Goal: Information Seeking & Learning: Find specific fact

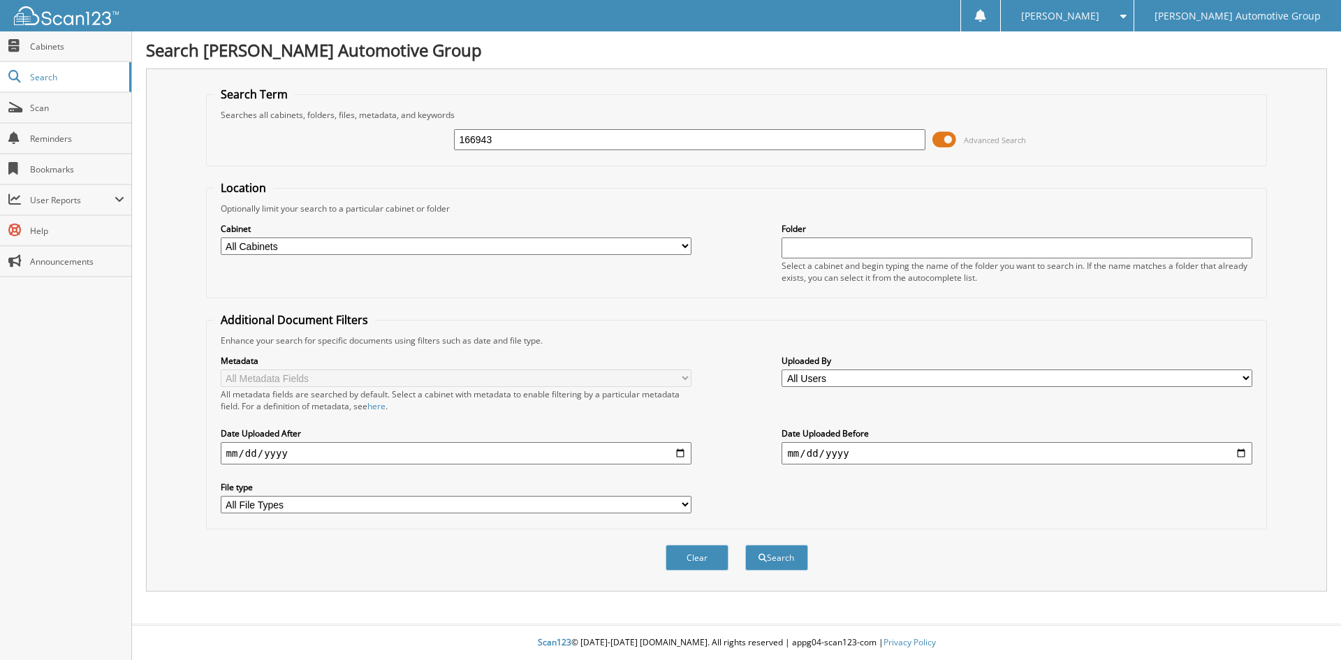
type input "166943"
click at [745, 545] on button "Search" at bounding box center [776, 558] width 63 height 26
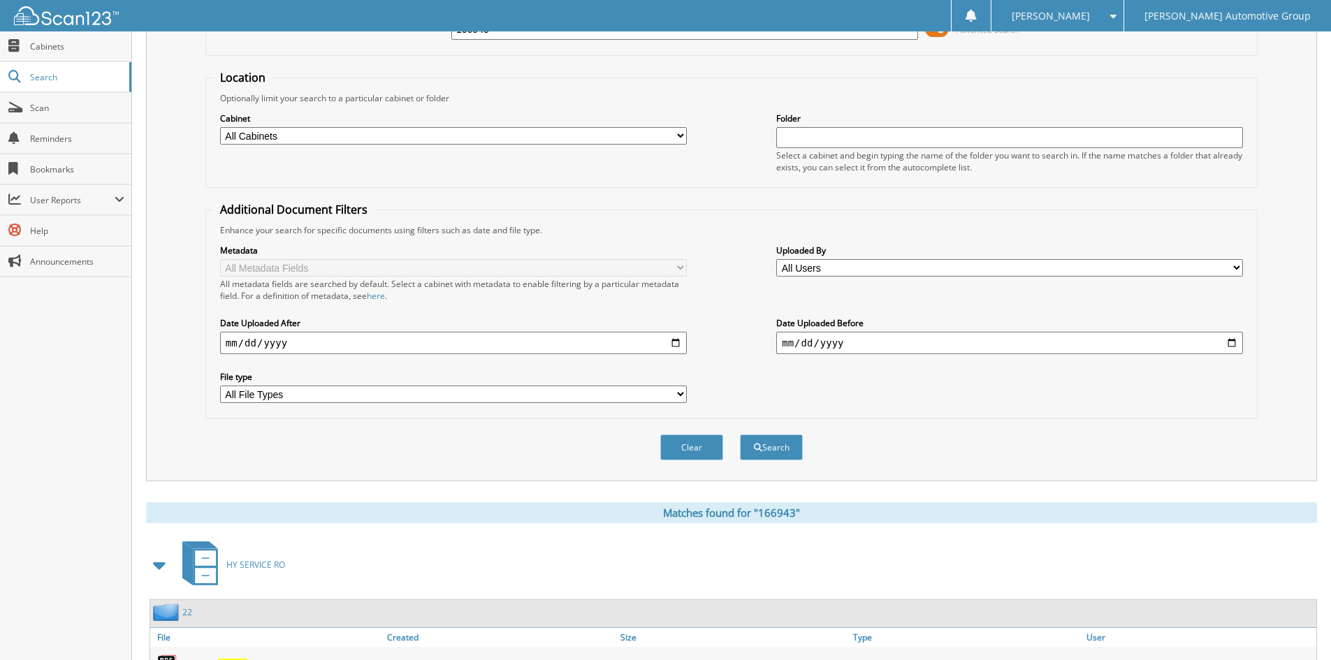
scroll to position [175, 0]
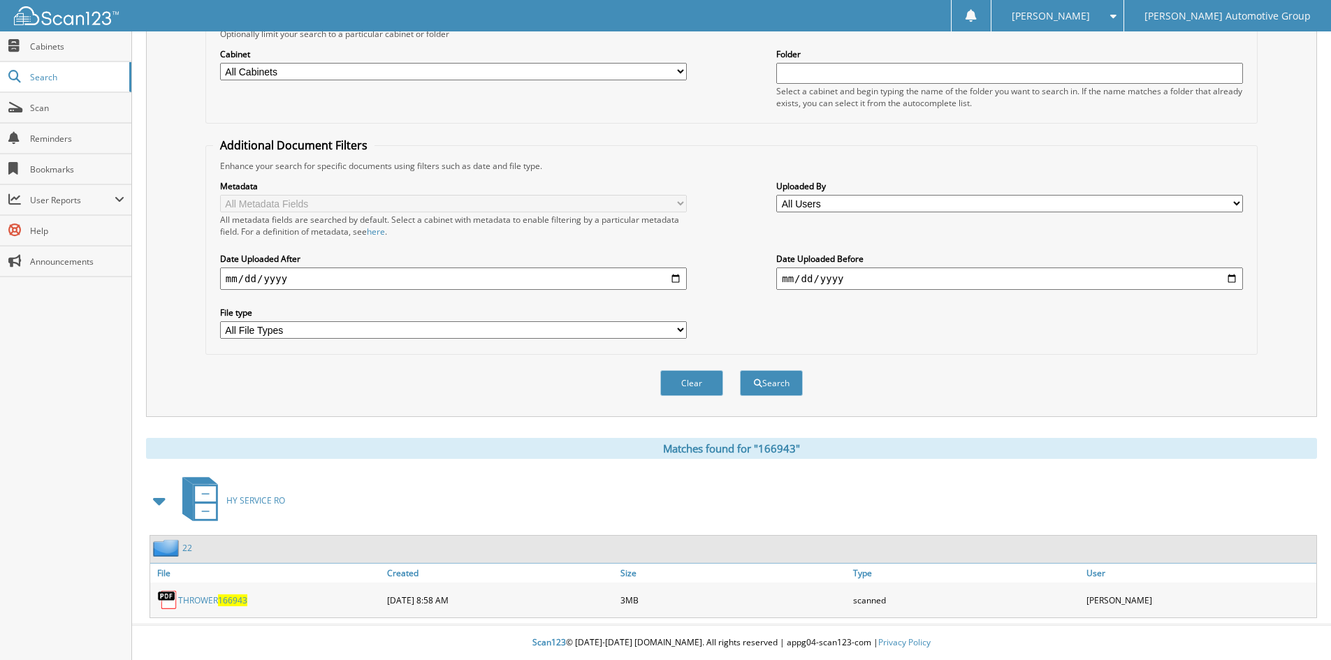
click at [212, 599] on link "THROWER 166943" at bounding box center [212, 601] width 69 height 12
